Goal: Information Seeking & Learning: Learn about a topic

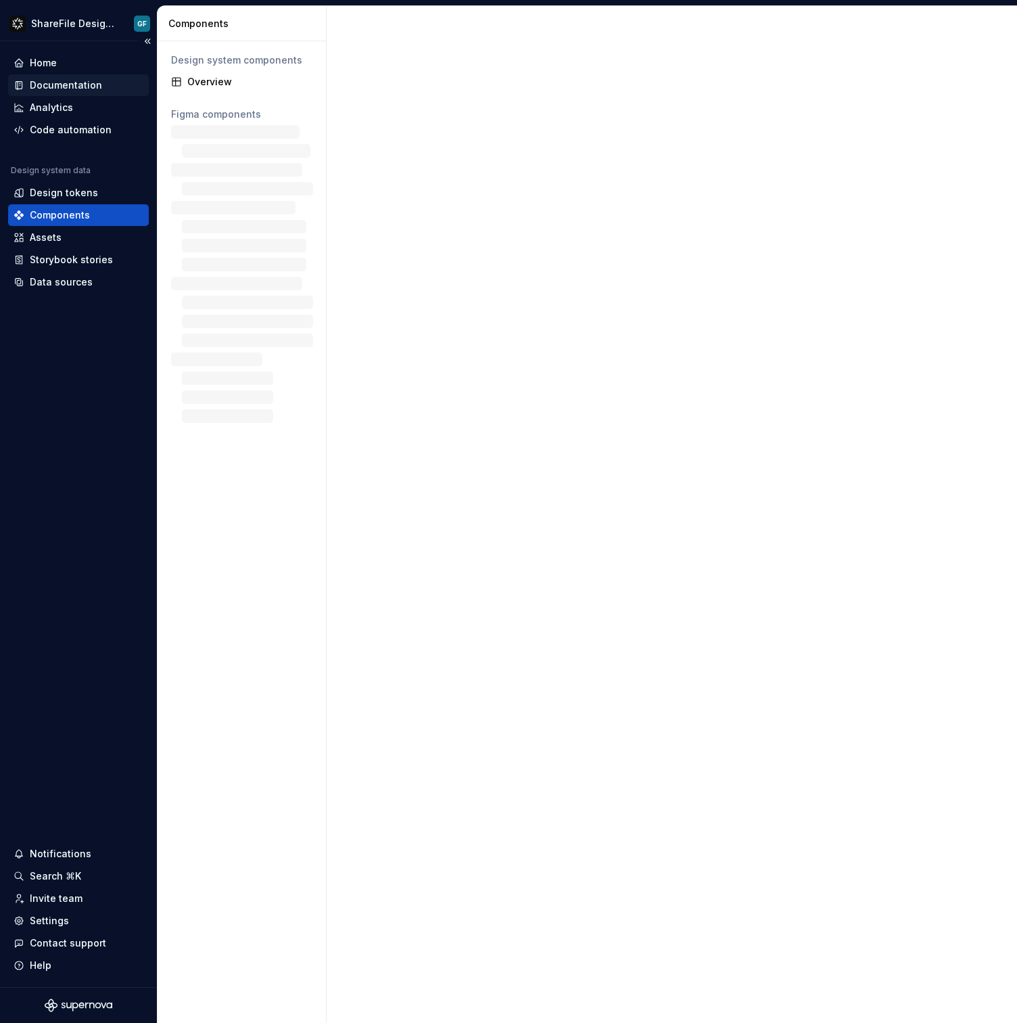
click at [81, 94] on div "Documentation" at bounding box center [78, 85] width 141 height 22
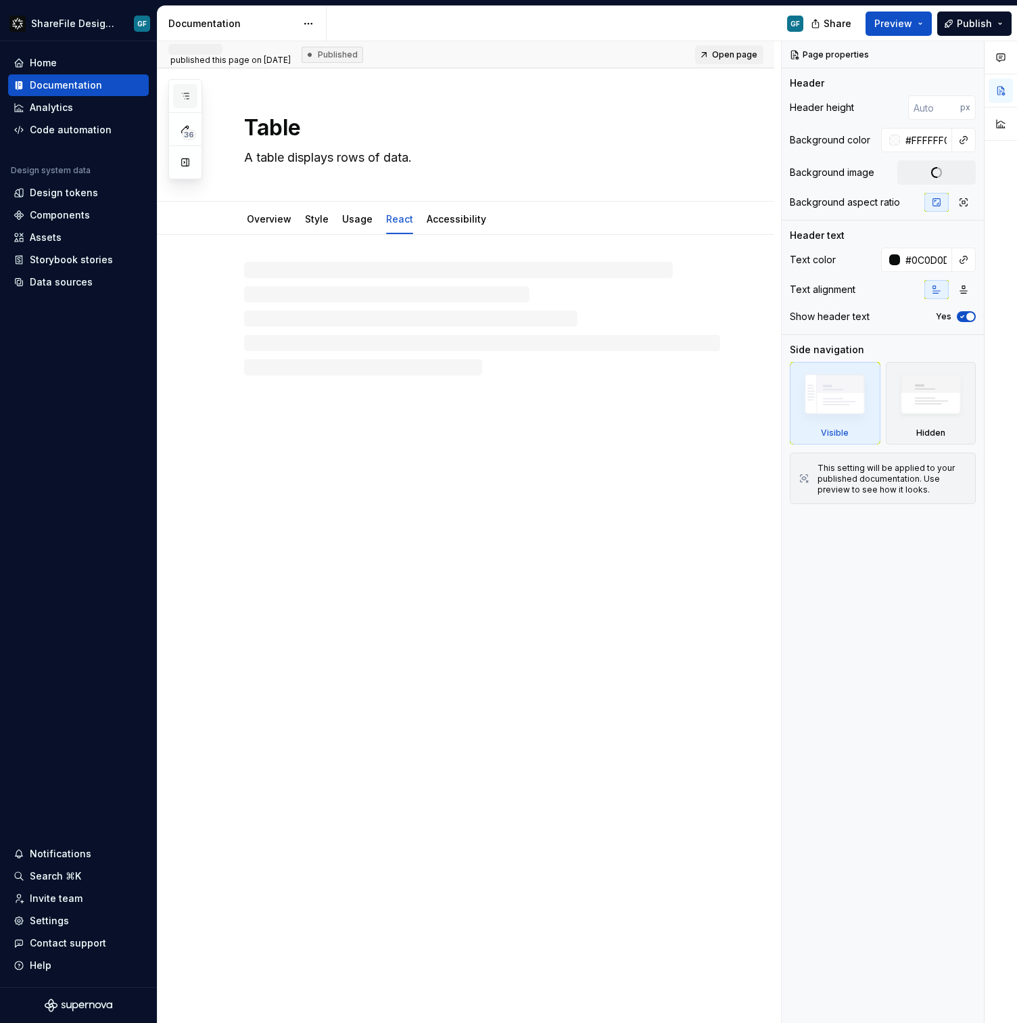
click at [183, 99] on icon "button" at bounding box center [185, 96] width 11 height 11
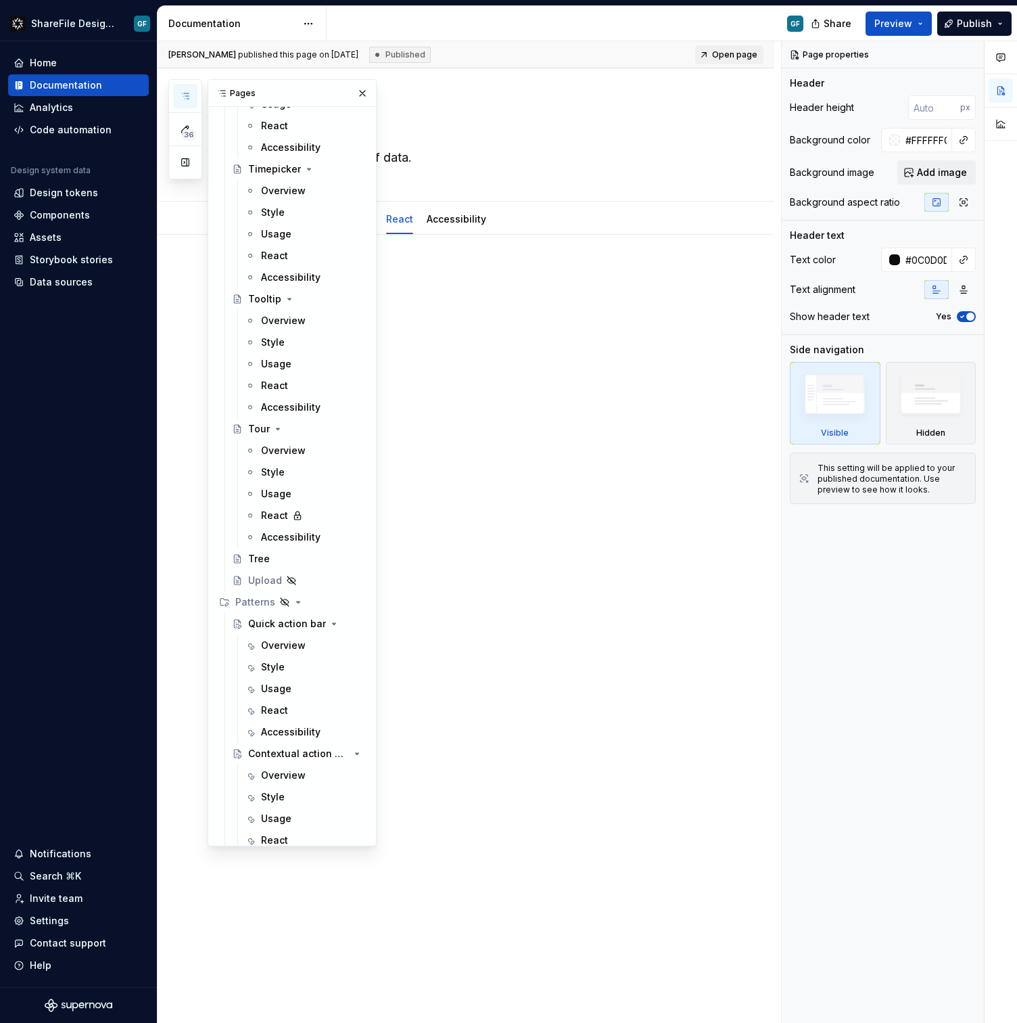
scroll to position [6134, 0]
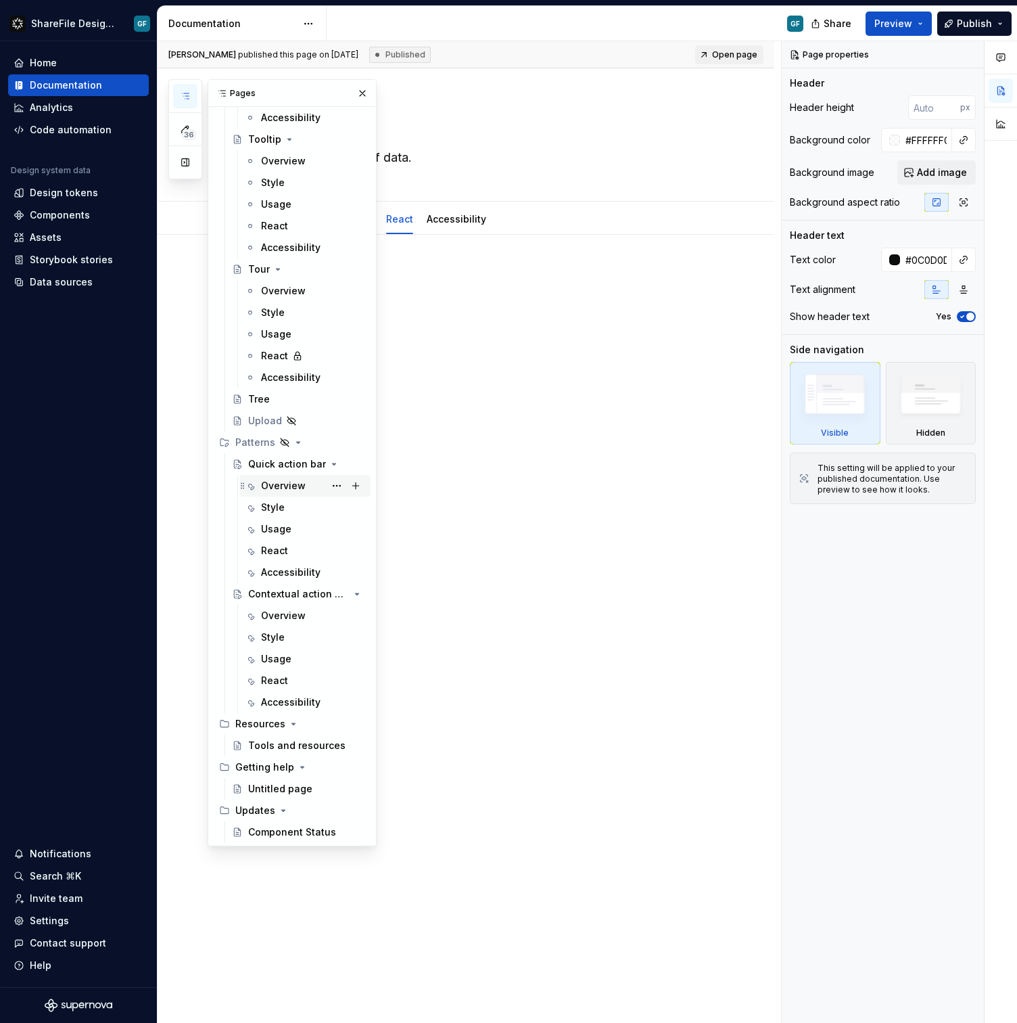
click at [270, 486] on div "Overview" at bounding box center [283, 486] width 45 height 14
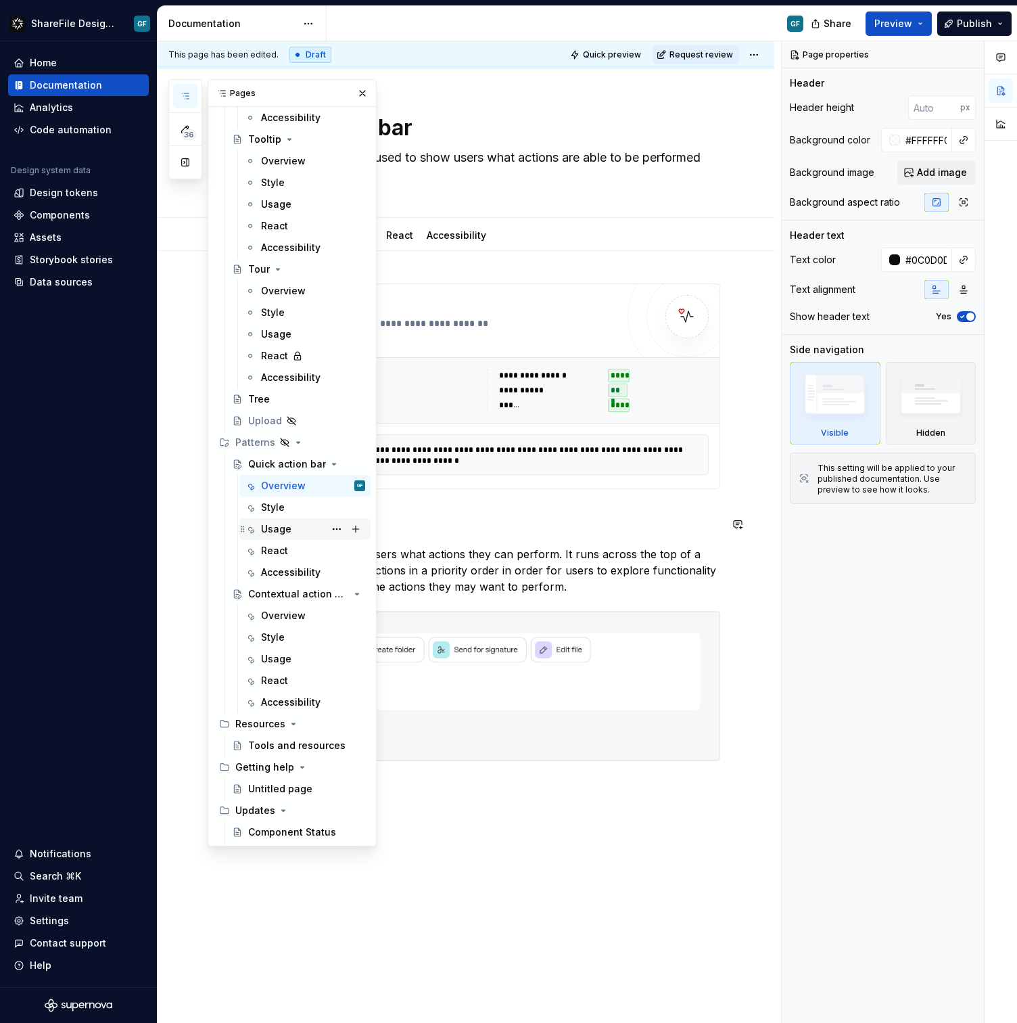
click at [262, 534] on div "Usage" at bounding box center [276, 529] width 30 height 14
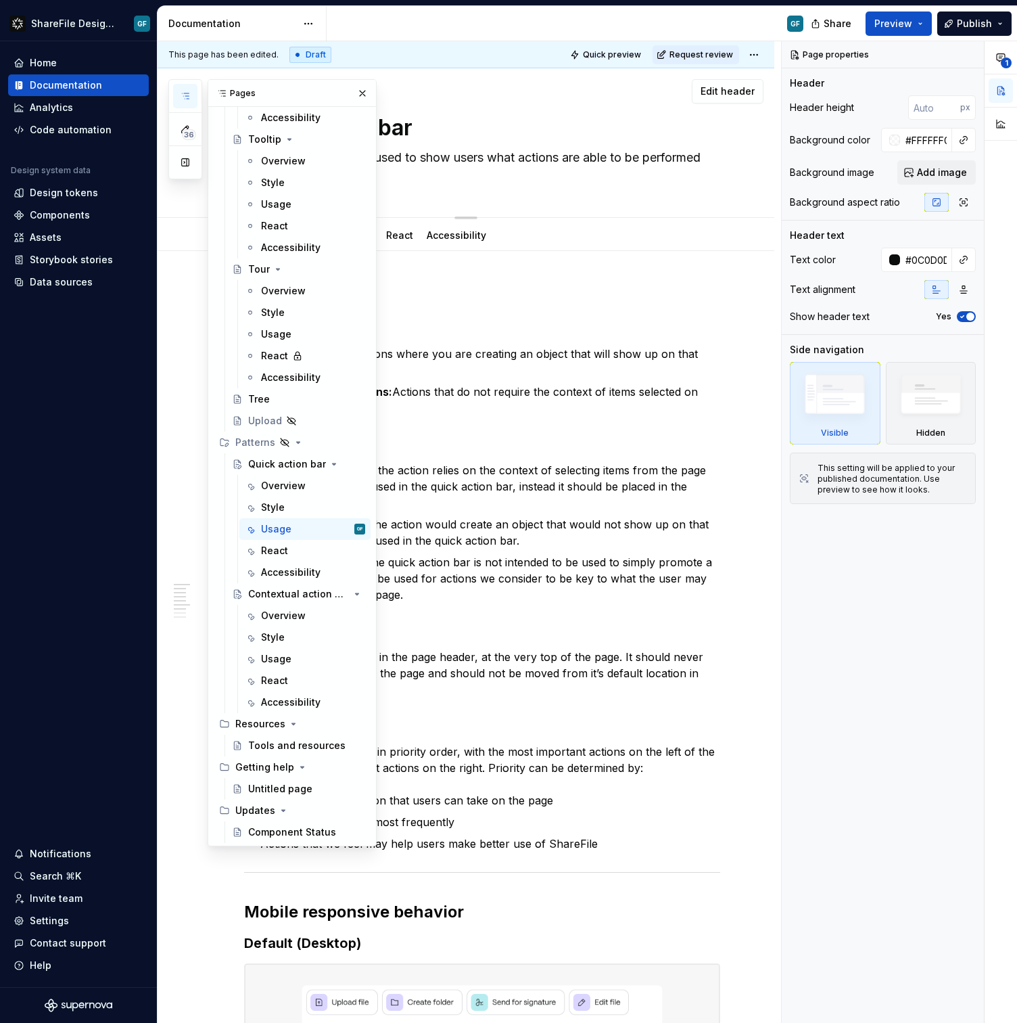
click at [359, 97] on button "button" at bounding box center [362, 93] width 19 height 19
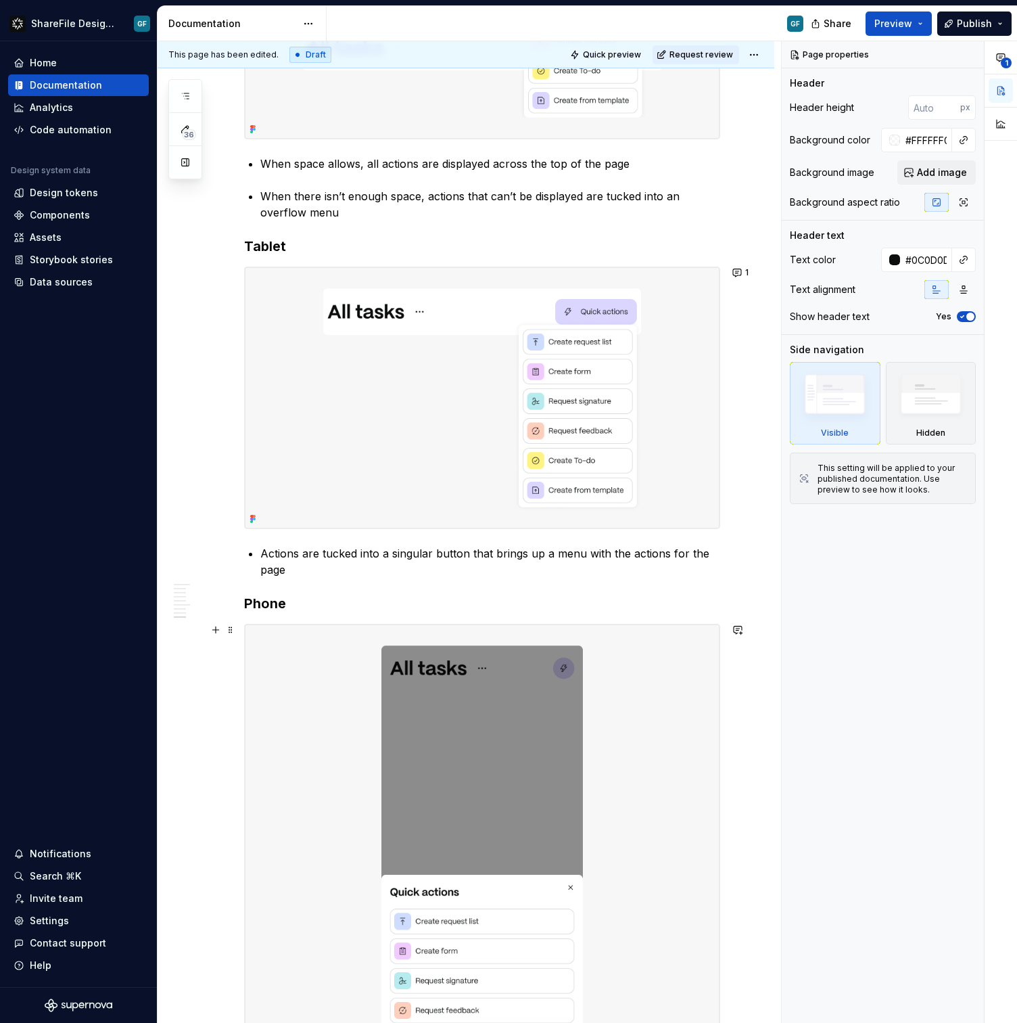
scroll to position [1494, 0]
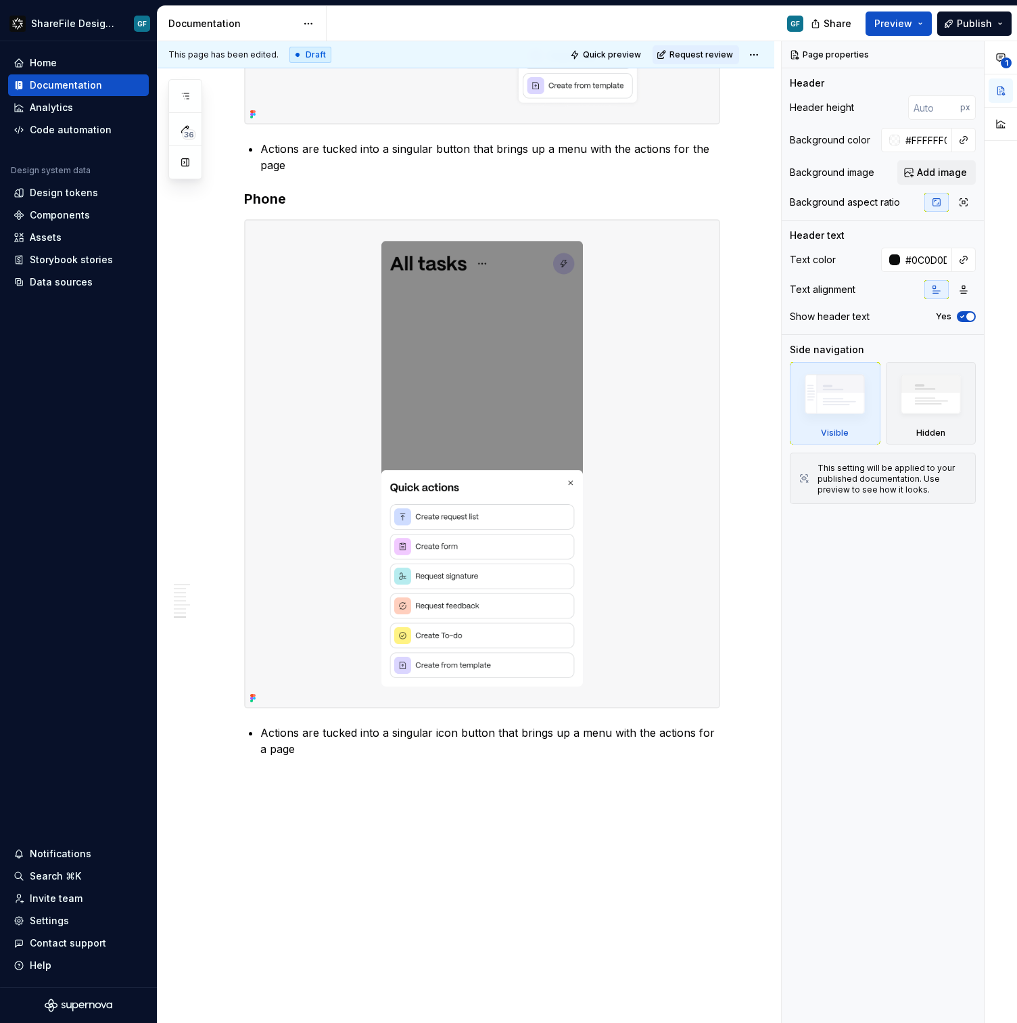
type textarea "*"
